Goal: Task Accomplishment & Management: Complete application form

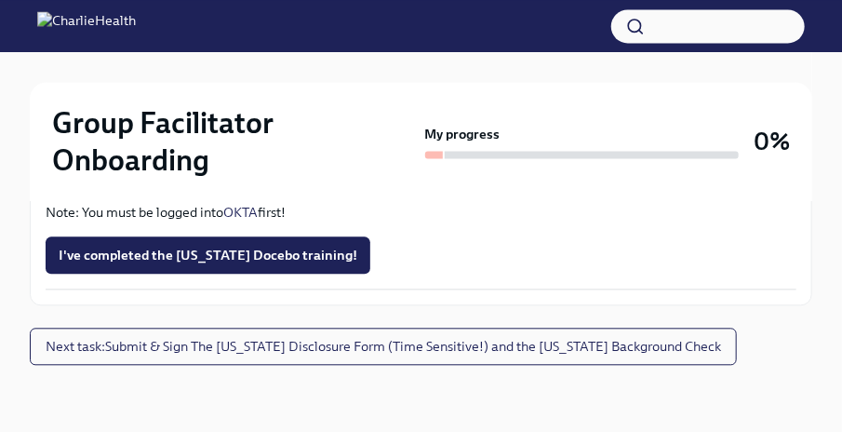
scroll to position [3314, 0]
click at [0, 0] on input "Upload [US_STATE] Telehealth Certificate" at bounding box center [0, 0] width 0 height 0
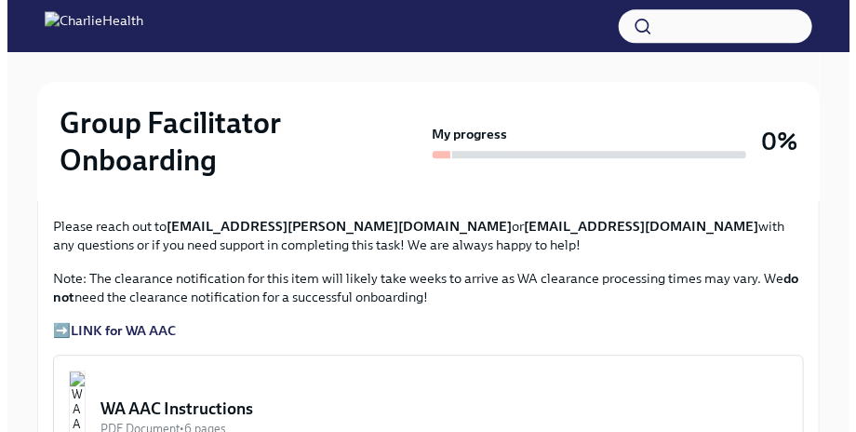
scroll to position [1427, 0]
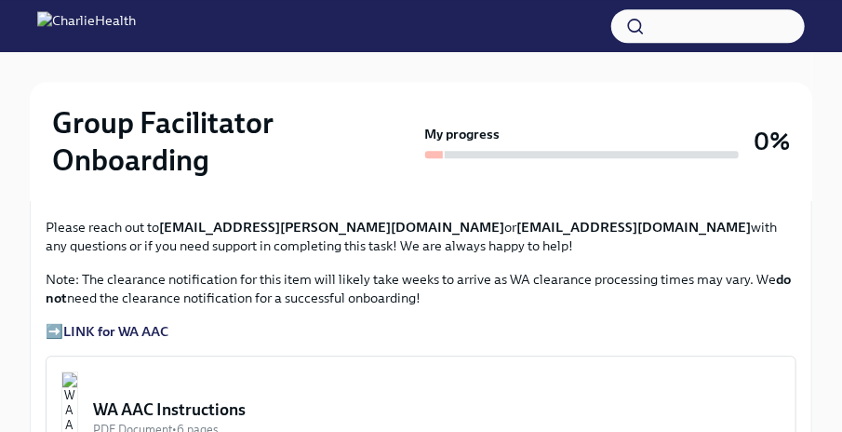
click at [280, 409] on div "WA AAC Instructions" at bounding box center [437, 409] width 688 height 22
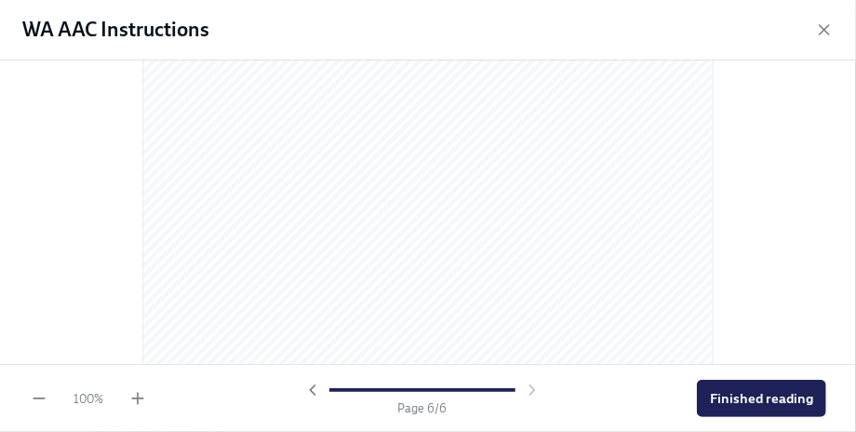
scroll to position [4234, 0]
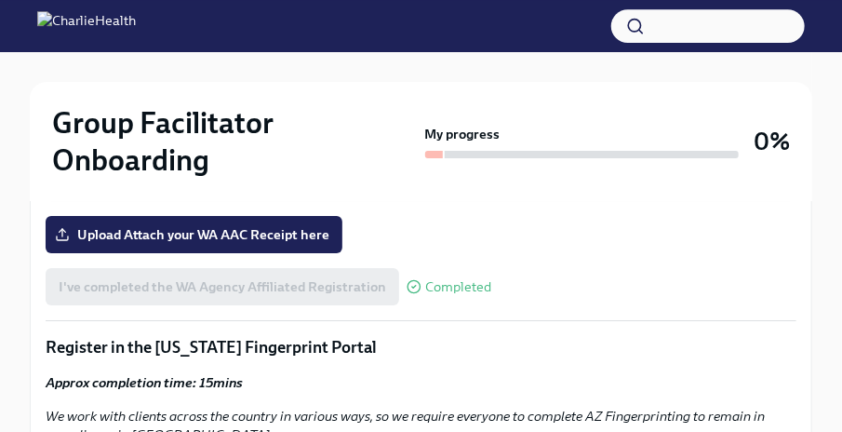
scroll to position [1891, 0]
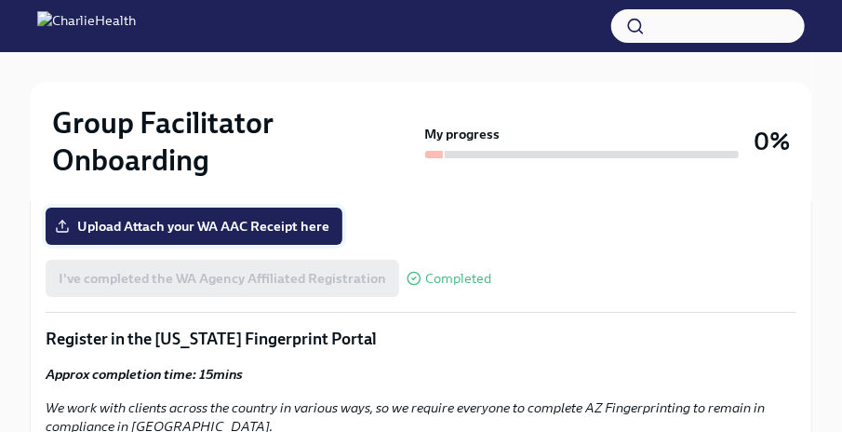
click at [161, 219] on span "Upload Attach your WA AAC Receipt here" at bounding box center [194, 226] width 271 height 19
click at [0, 0] on input "Upload Attach your WA AAC Receipt here" at bounding box center [0, 0] width 0 height 0
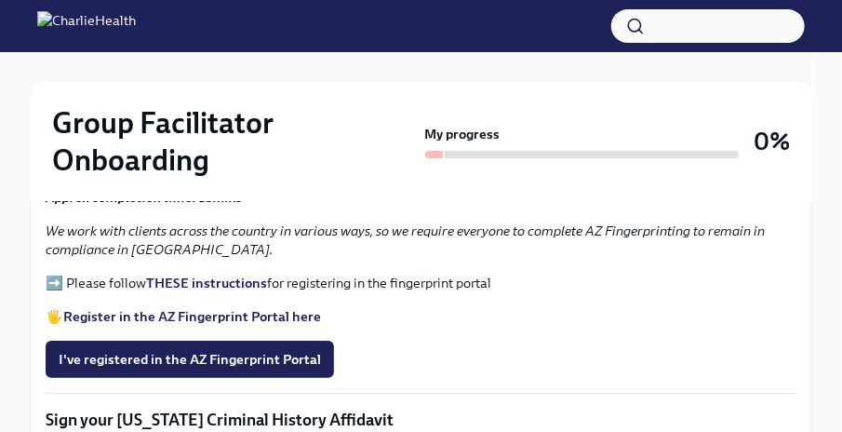
scroll to position [2075, 0]
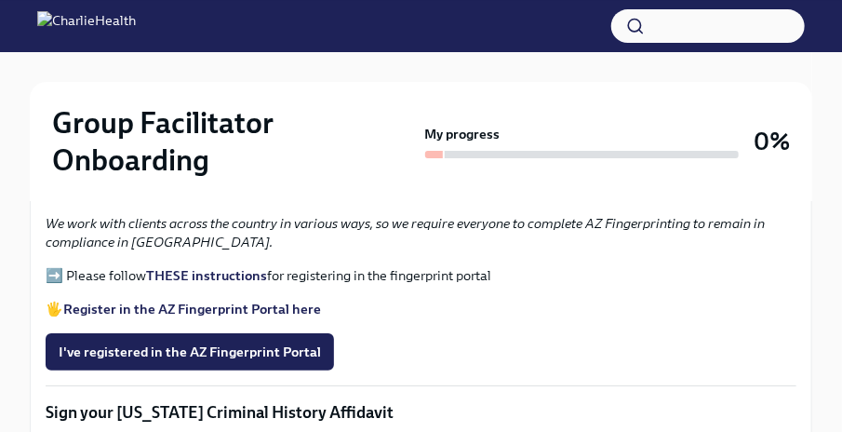
click at [143, 305] on strong "Register in the AZ Fingerprint Portal here" at bounding box center [192, 309] width 258 height 17
click at [199, 275] on strong "THESE instructions" at bounding box center [206, 275] width 121 height 17
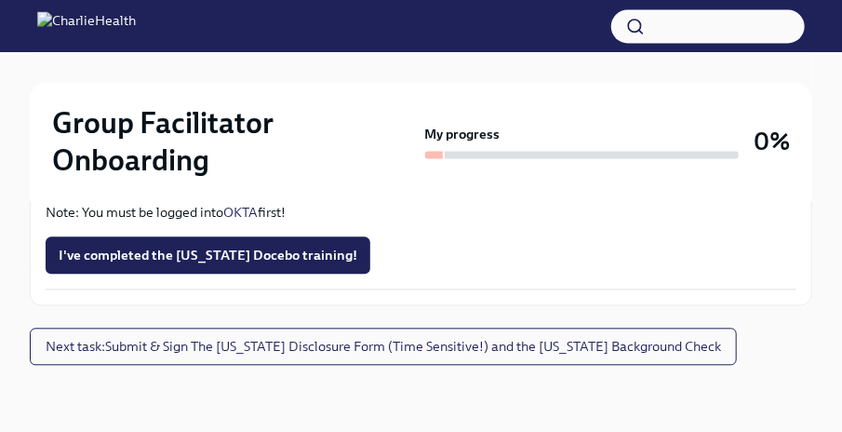
scroll to position [4415, 0]
